Goal: Use online tool/utility: Utilize a website feature to perform a specific function

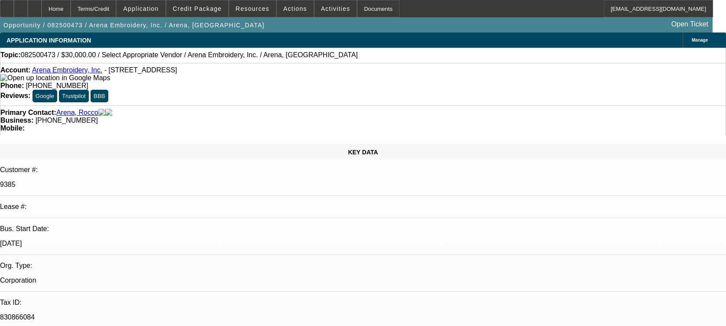
select select "0"
select select "2"
select select "0.1"
select select "4"
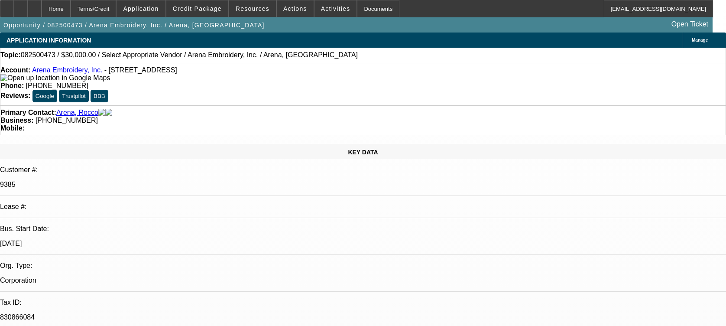
scroll to position [1328, 0]
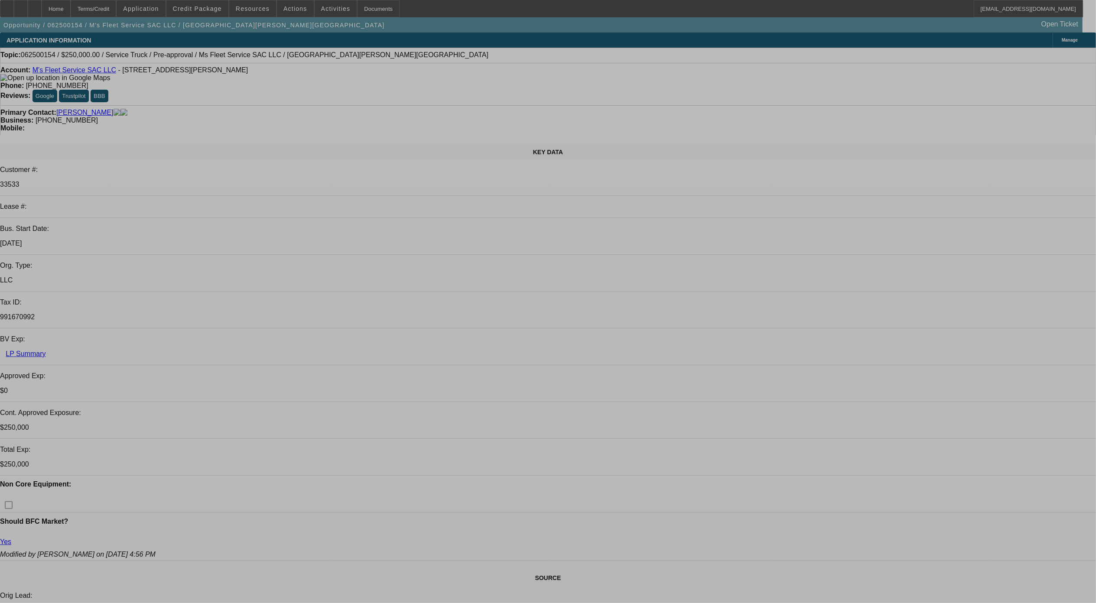
select select "0"
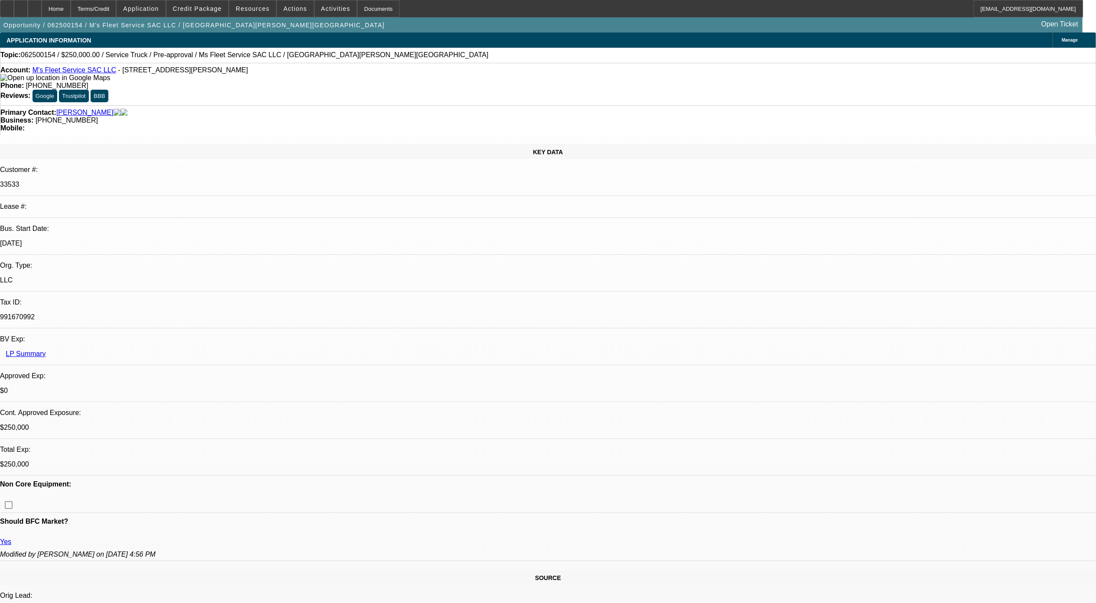
select select "0"
select select "0.1"
select select "0"
select select "0.1"
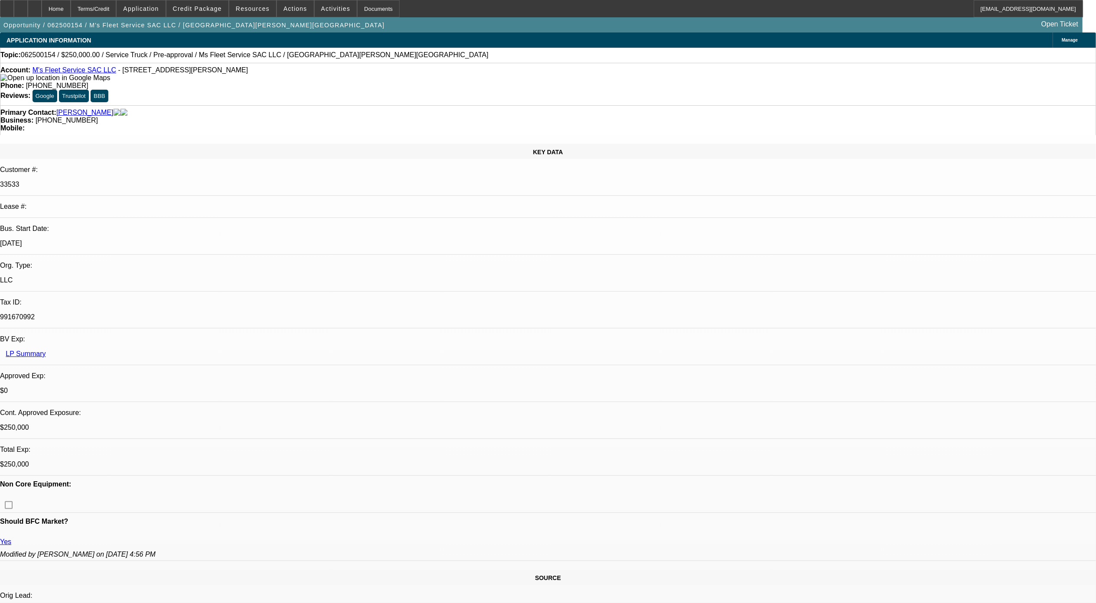
select select "0"
select select "2"
select select "0.1"
select select "0"
select select "2"
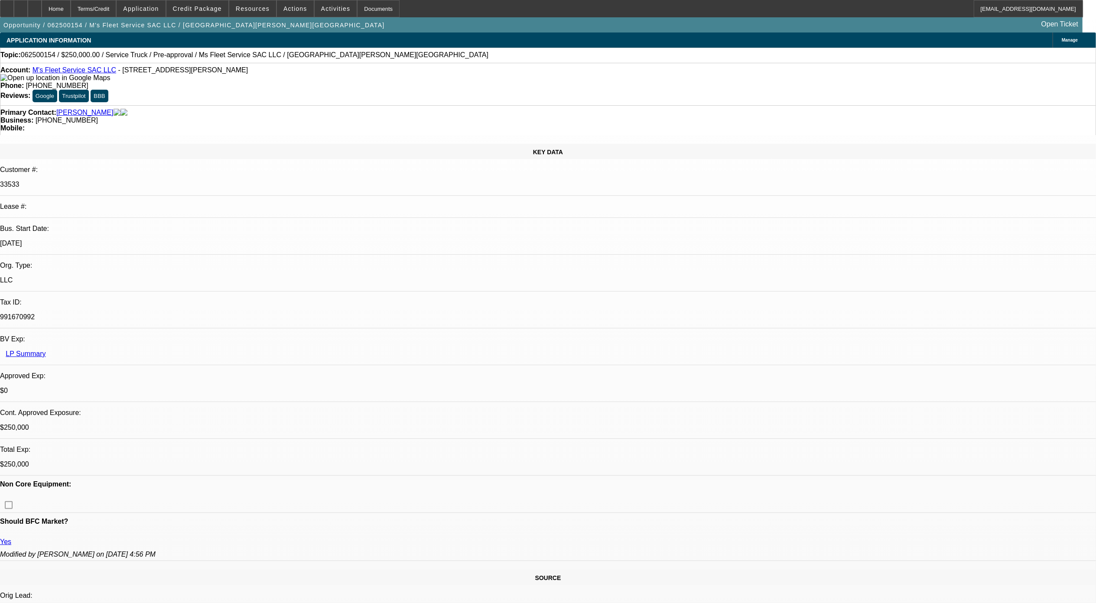
select select "0.1"
select select "1"
select select "2"
select select "4"
select select "1"
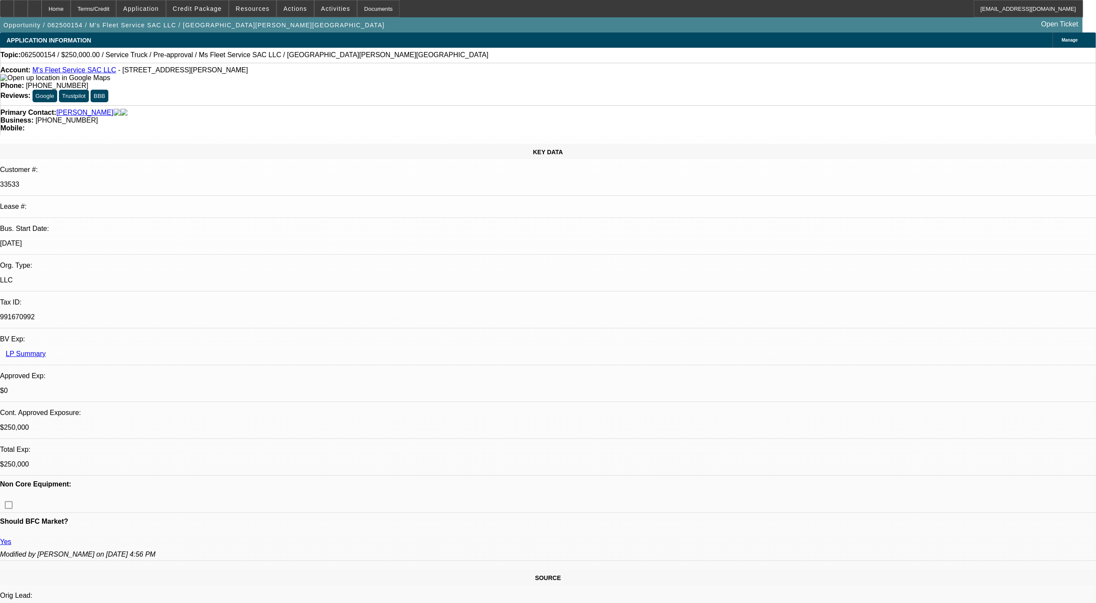
select select "2"
select select "4"
select select "1"
select select "2"
select select "4"
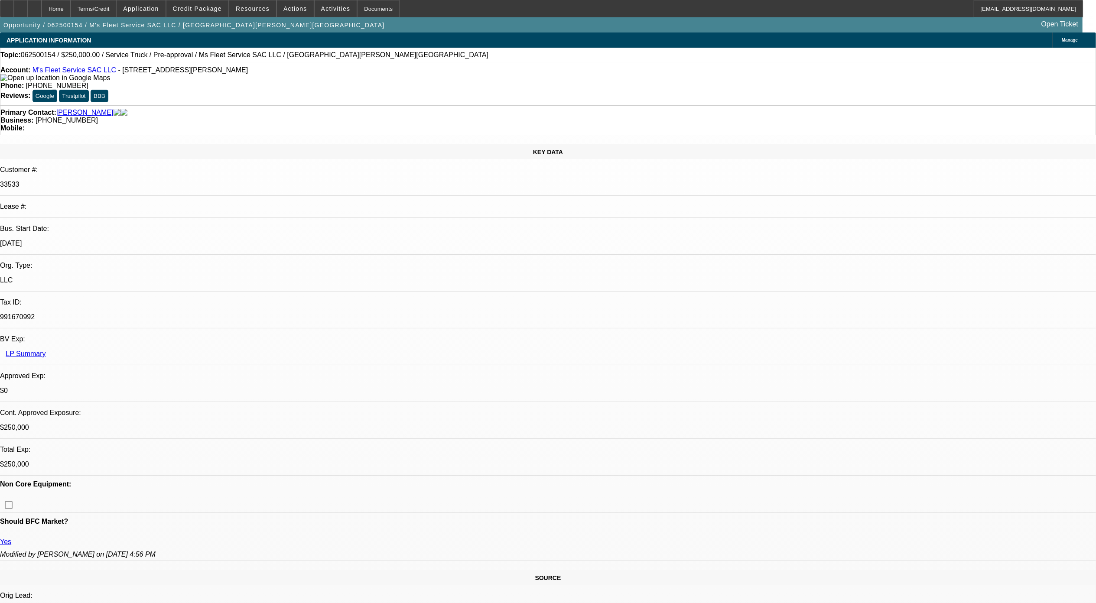
select select "1"
select select "2"
select select "4"
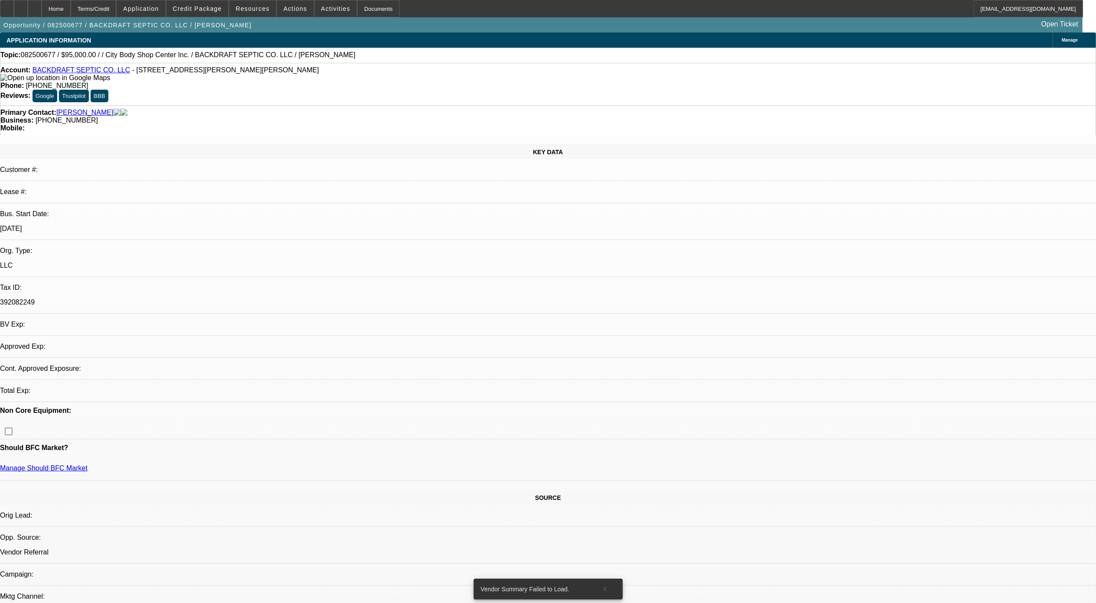
select select "0"
select select "2"
select select "0.1"
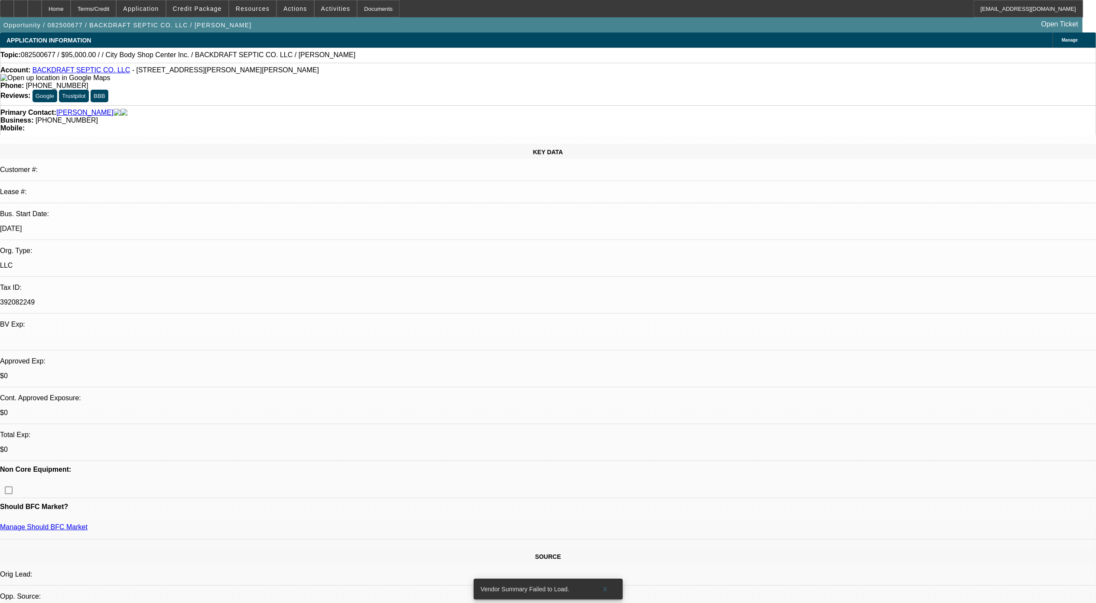
select select "2"
select select "4"
select select "1"
drag, startPoint x: 522, startPoint y: 214, endPoint x: 527, endPoint y: 210, distance: 6.2
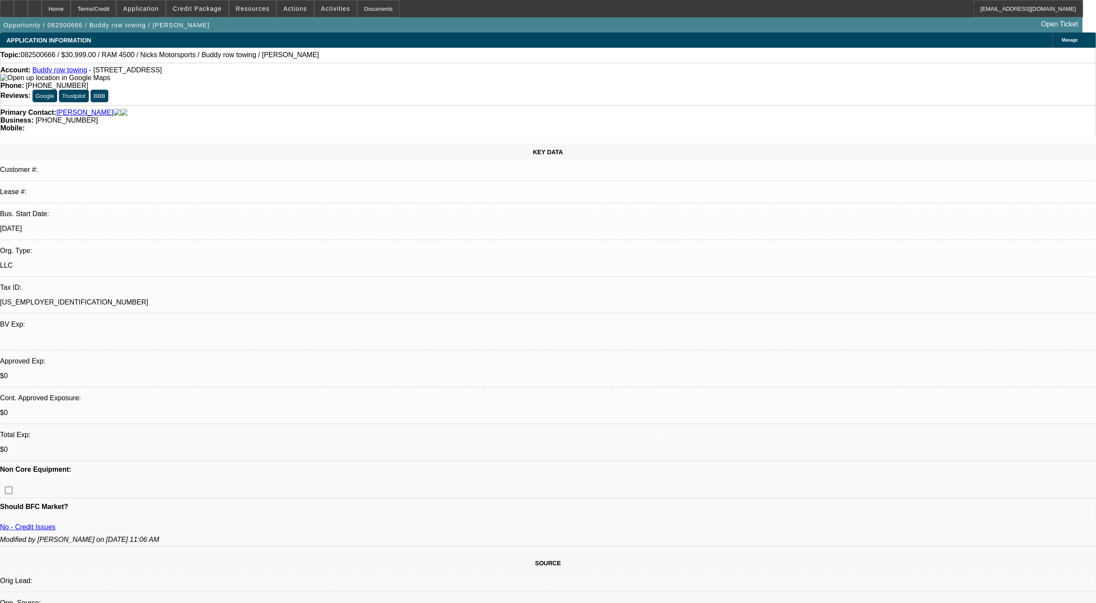
select select "0"
select select "2"
select select "0.1"
select select "4"
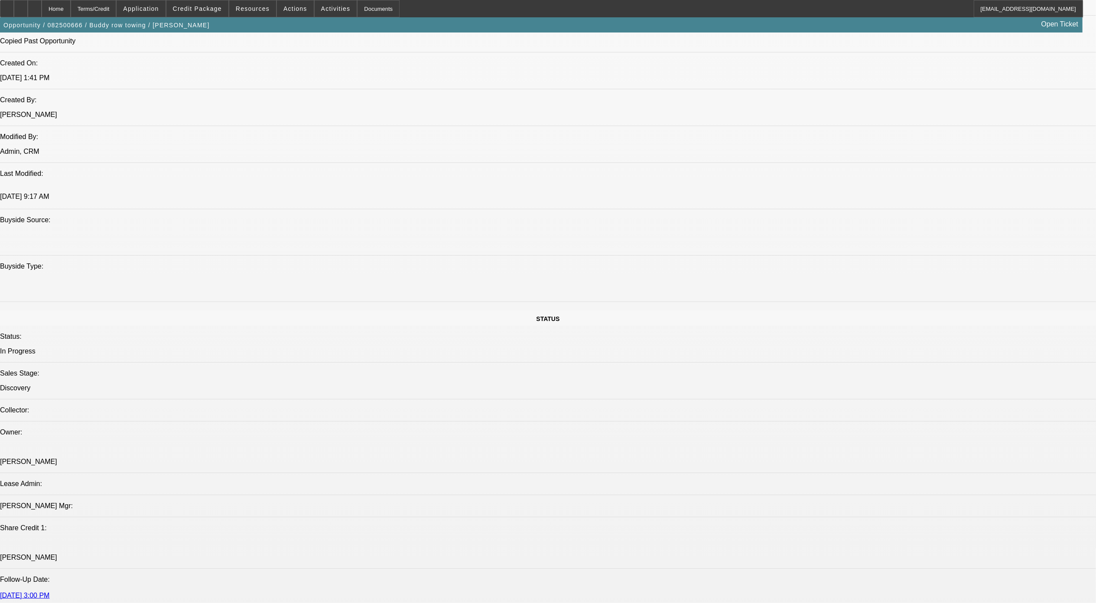
scroll to position [404, 0]
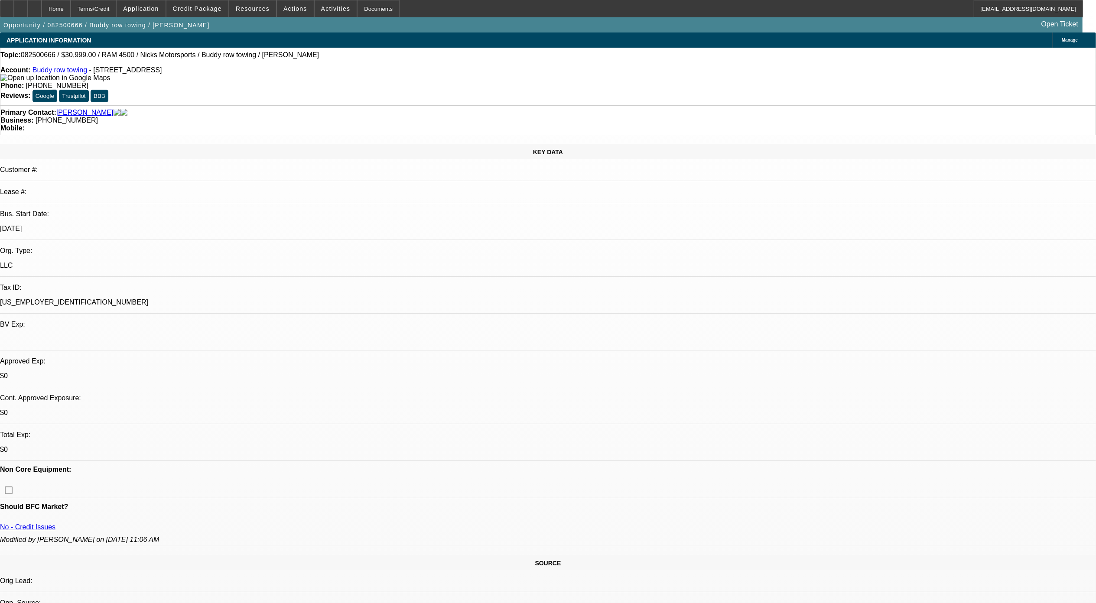
scroll to position [173, 0]
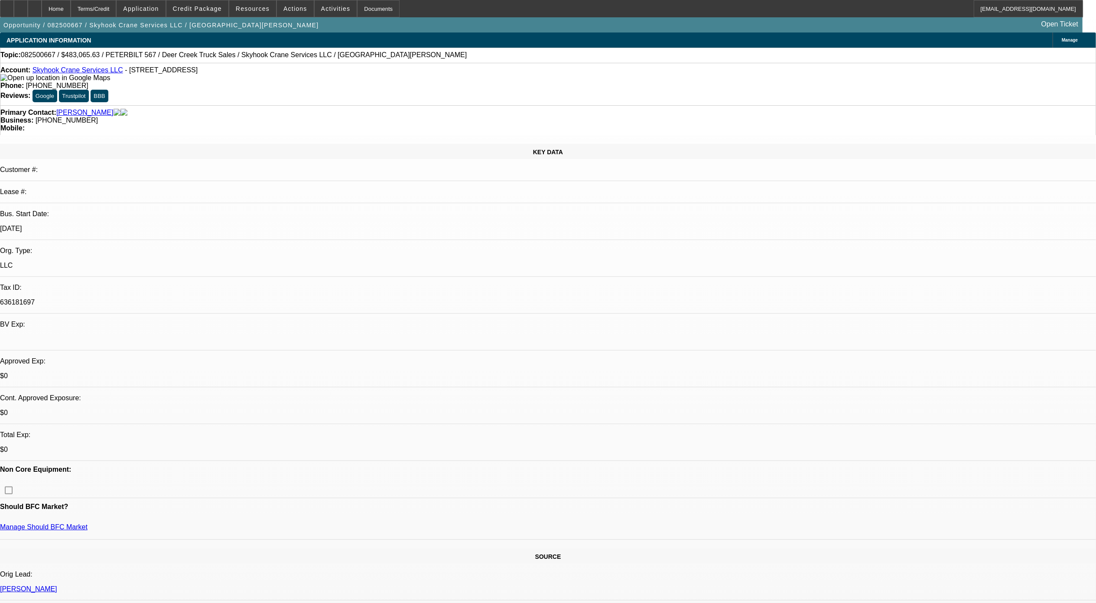
select select "0.15"
select select "2"
select select "0"
select select "0.15"
select select "2"
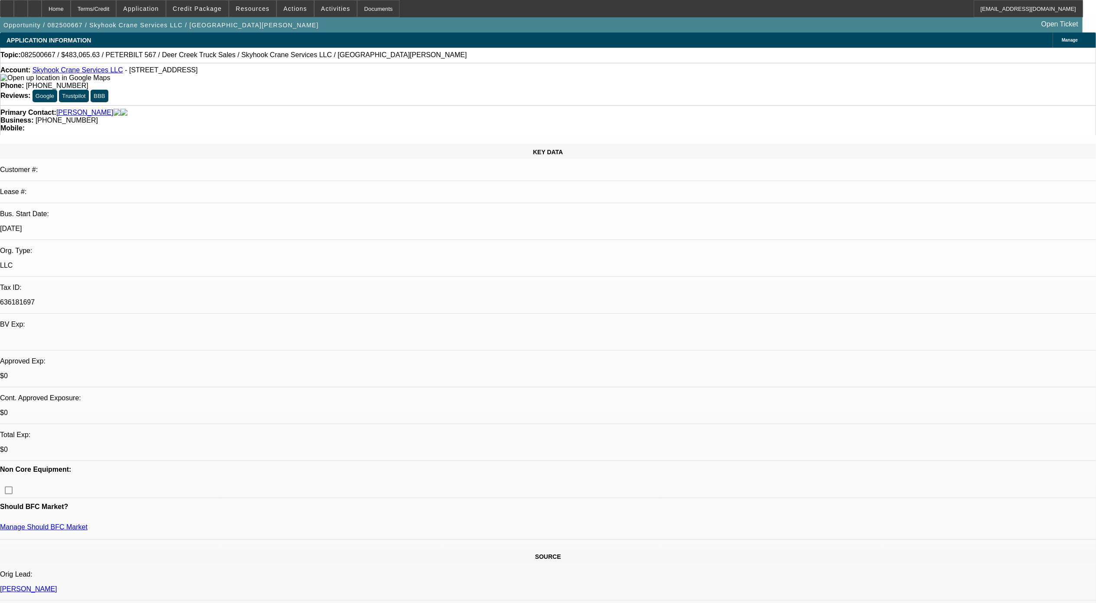
select select "0"
select select "1"
select select "2"
select select "6"
select select "1"
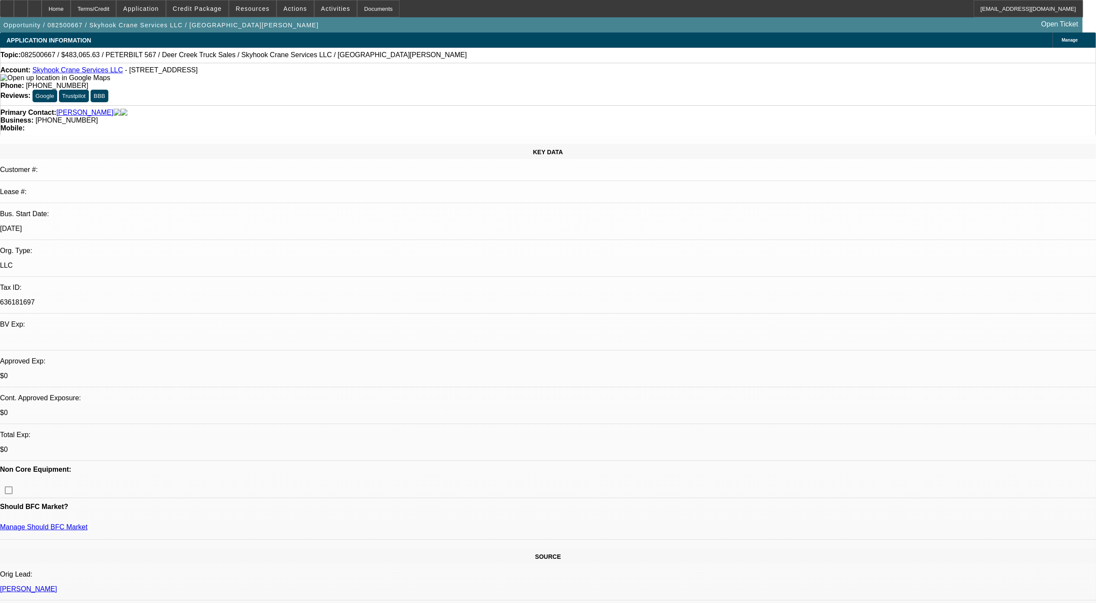
select select "2"
select select "6"
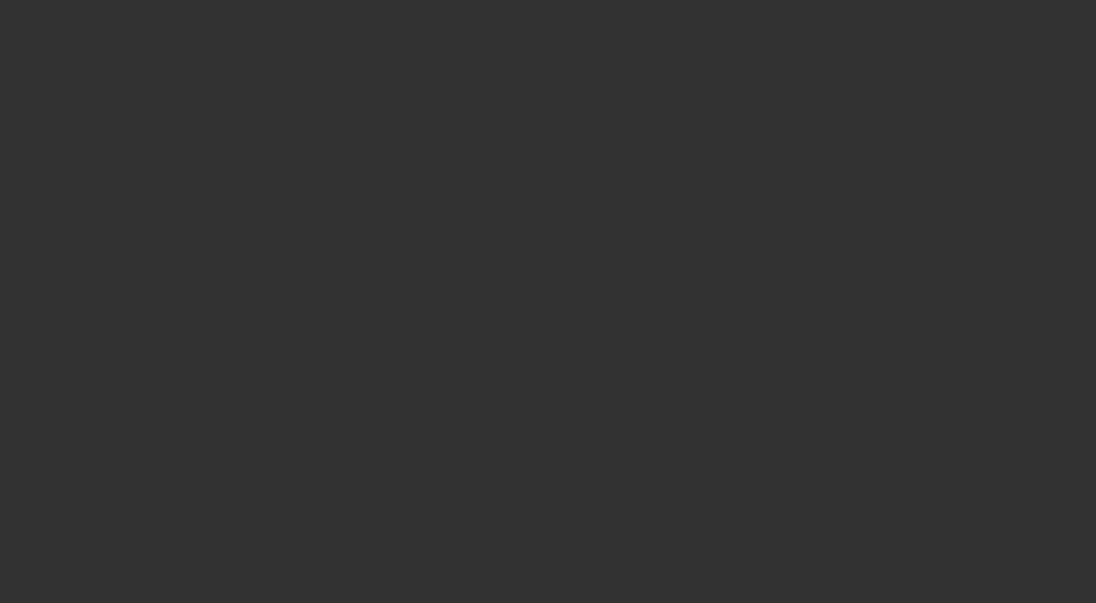
select select "0"
select select "2"
select select "0.1"
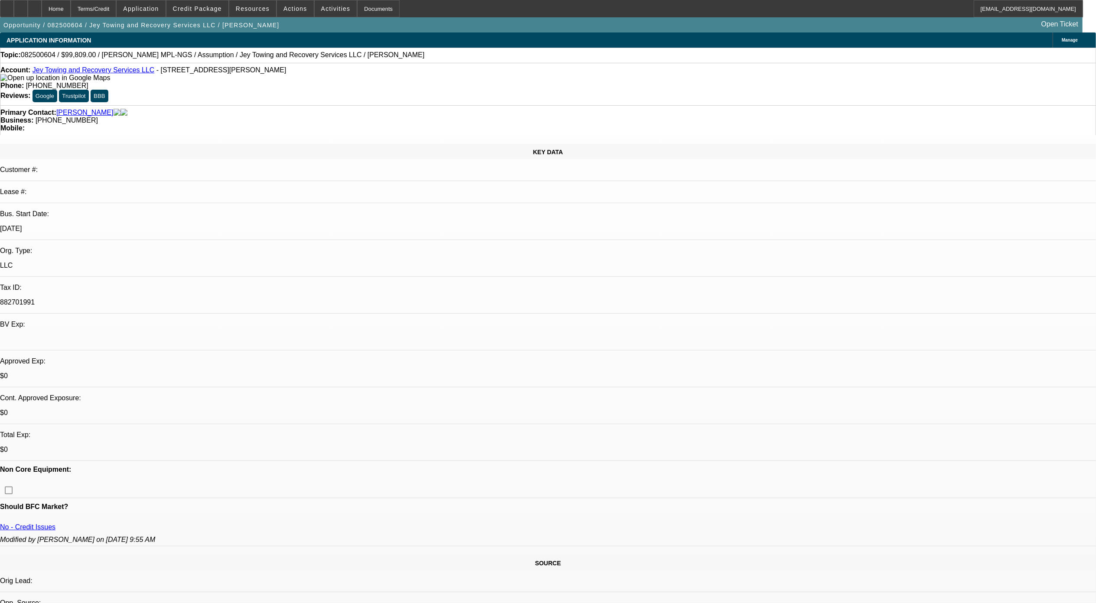
select select "1"
select select "2"
select select "4"
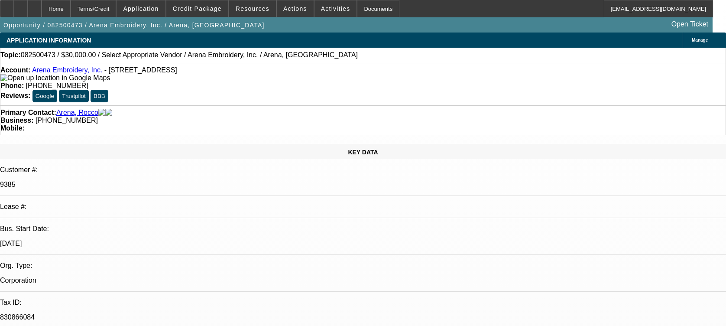
select select "0"
select select "2"
select select "0.1"
select select "4"
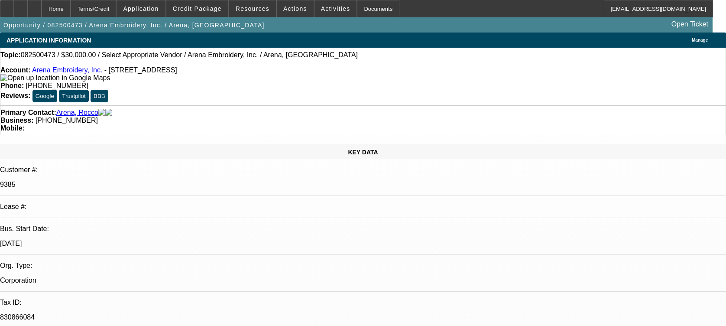
scroll to position [1328, 0]
